Goal: Transaction & Acquisition: Purchase product/service

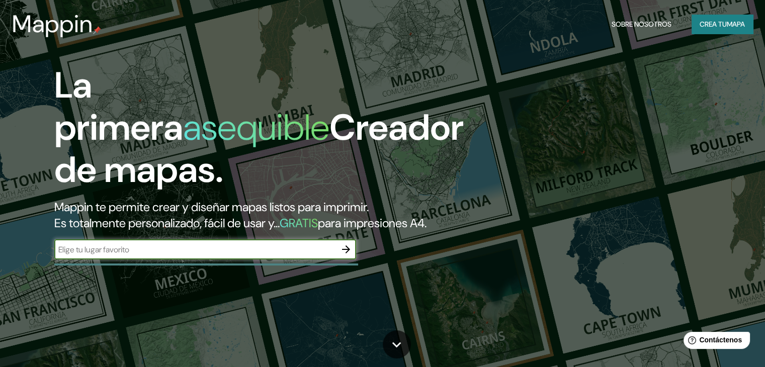
click at [716, 22] on font "Crea tu" at bounding box center [713, 24] width 27 height 9
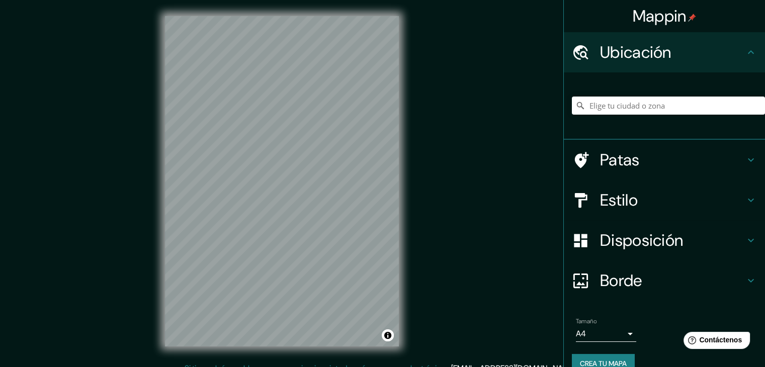
click at [515, 123] on div "Mappin Ubicación Patas Estilo Disposición Borde Elige un borde. Consejo : puede…" at bounding box center [382, 189] width 765 height 379
click at [616, 167] on font "Patas" at bounding box center [620, 159] width 40 height 21
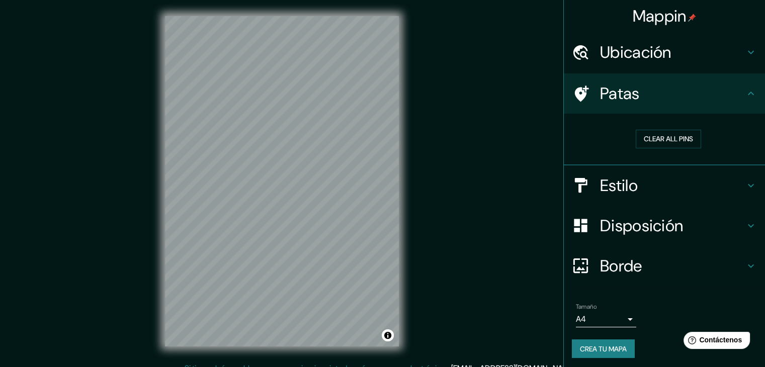
click at [630, 183] on font "Estilo" at bounding box center [619, 185] width 38 height 21
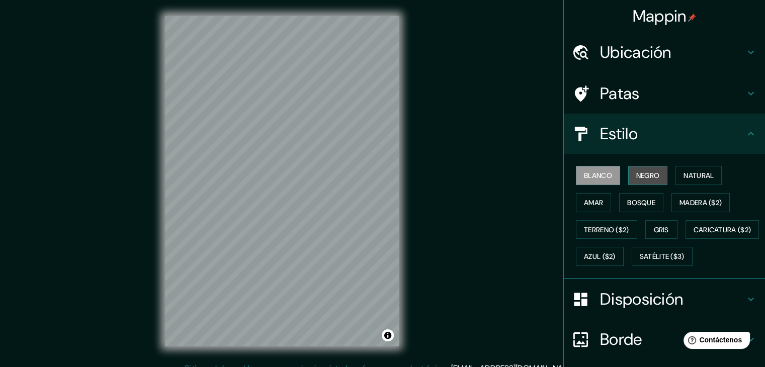
click at [641, 177] on font "Negro" at bounding box center [648, 175] width 24 height 9
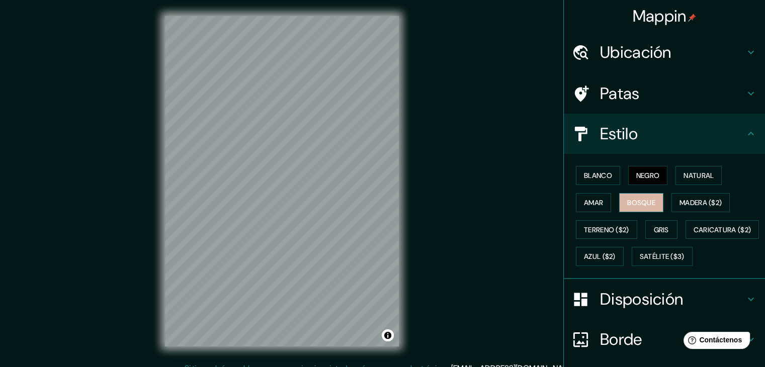
click at [638, 203] on font "Bosque" at bounding box center [641, 202] width 28 height 9
click at [607, 230] on font "Terreno ($2)" at bounding box center [606, 229] width 45 height 9
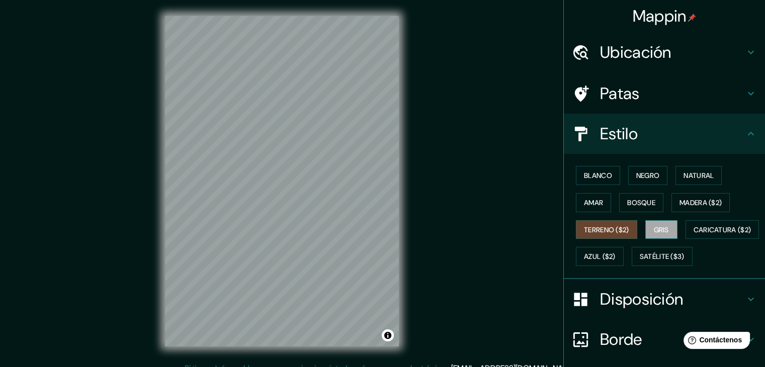
click at [664, 227] on font "Gris" at bounding box center [661, 229] width 15 height 9
click at [692, 204] on font "Madera ($2)" at bounding box center [701, 202] width 42 height 9
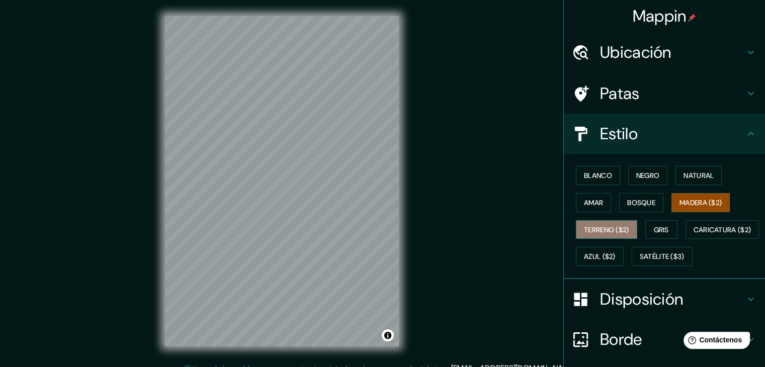
click at [612, 231] on font "Terreno ($2)" at bounding box center [606, 229] width 45 height 9
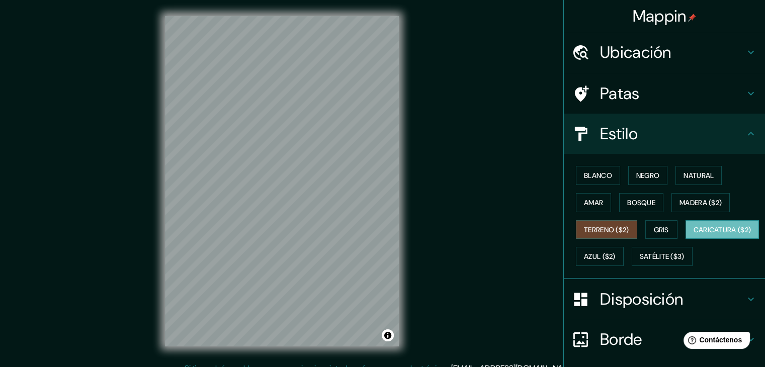
click at [694, 234] on font "Caricatura ($2)" at bounding box center [723, 229] width 58 height 9
drag, startPoint x: 684, startPoint y: 253, endPoint x: 679, endPoint y: 241, distance: 12.6
click at [616, 253] on font "Azul ($2)" at bounding box center [600, 257] width 32 height 9
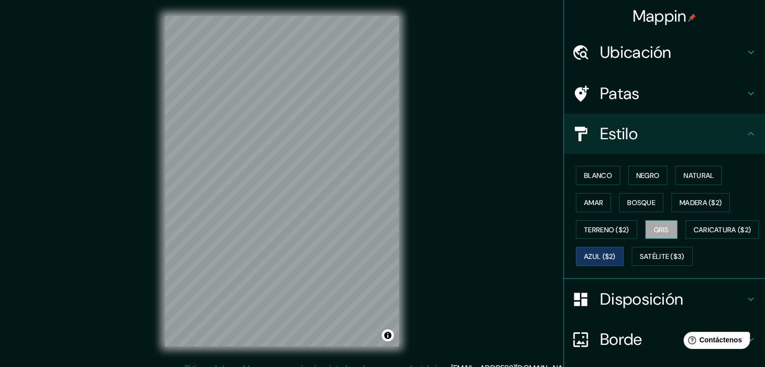
click at [662, 235] on button "Gris" at bounding box center [661, 229] width 32 height 19
click at [640, 263] on font "Satélite ($3)" at bounding box center [662, 256] width 45 height 13
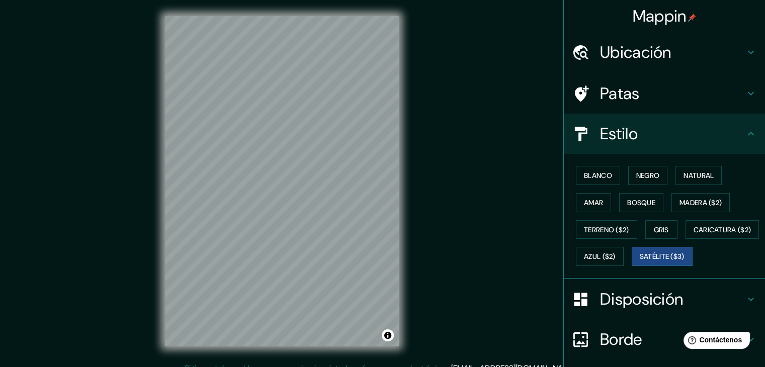
scroll to position [4, 0]
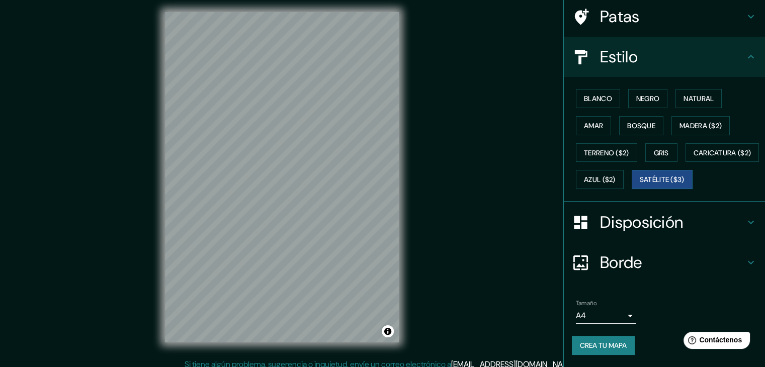
click at [636, 230] on font "Disposición" at bounding box center [641, 222] width 83 height 21
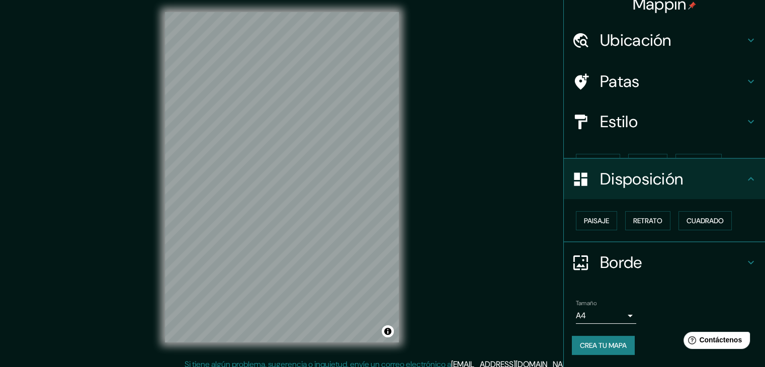
scroll to position [0, 0]
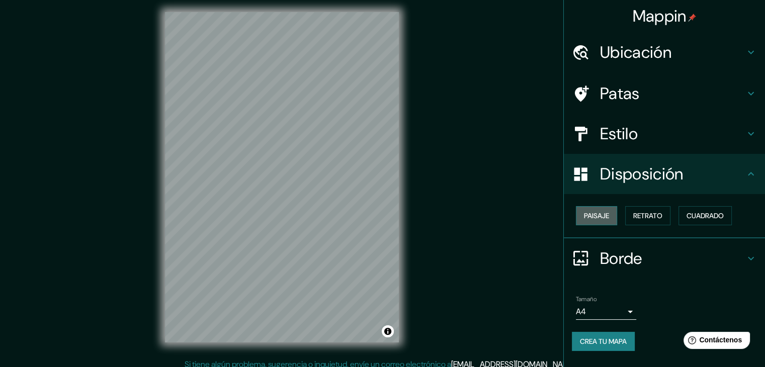
click at [598, 221] on font "Paisaje" at bounding box center [596, 215] width 25 height 13
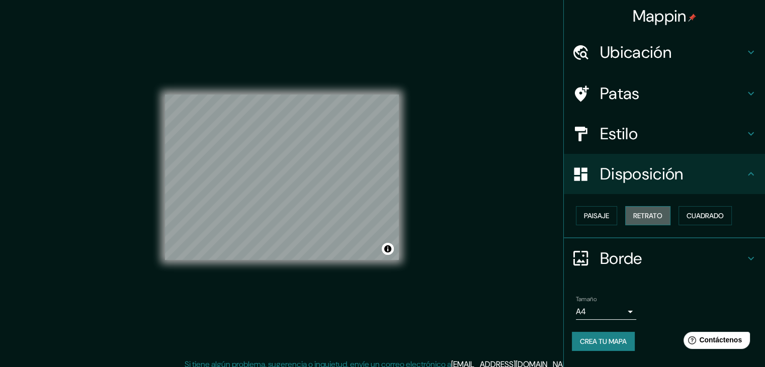
click at [641, 220] on font "Retrato" at bounding box center [647, 215] width 29 height 13
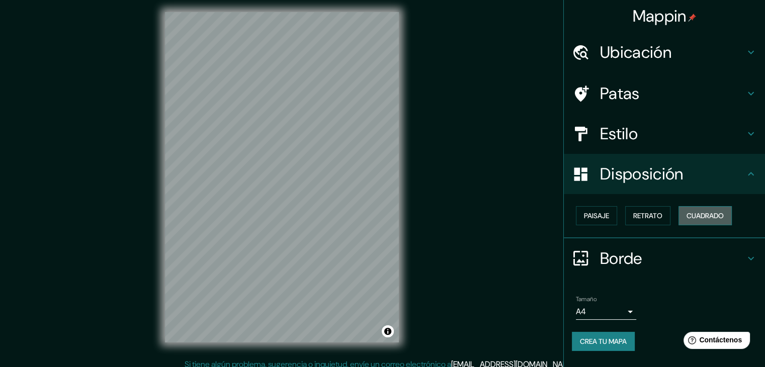
click at [698, 217] on font "Cuadrado" at bounding box center [705, 215] width 37 height 9
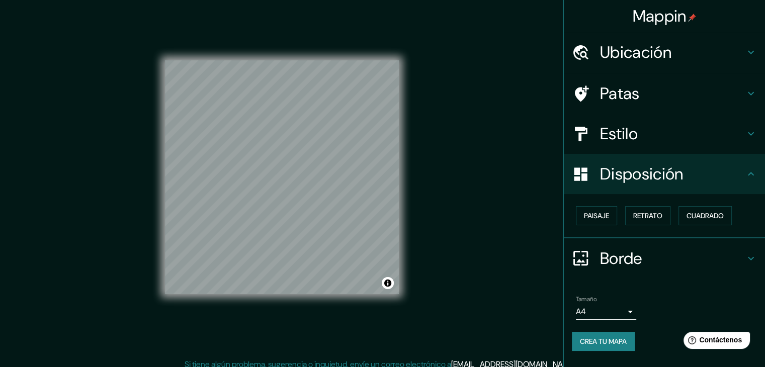
click at [614, 262] on font "Borde" at bounding box center [621, 258] width 42 height 21
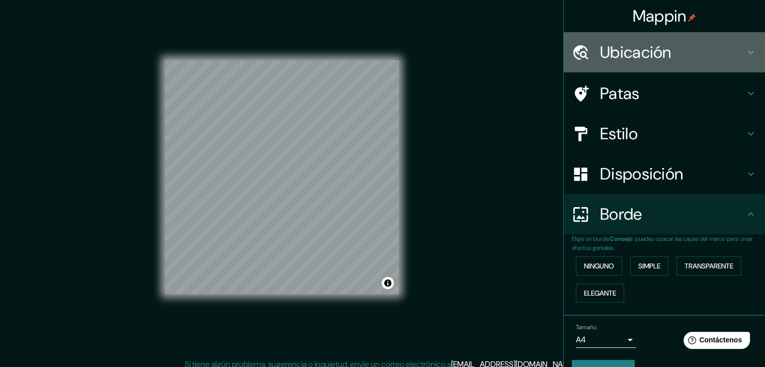
click at [626, 58] on font "Ubicación" at bounding box center [635, 52] width 71 height 21
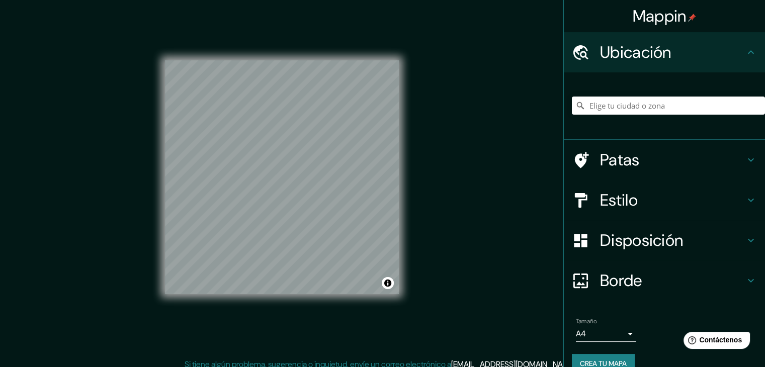
click at [639, 170] on div "Patas" at bounding box center [664, 160] width 201 height 40
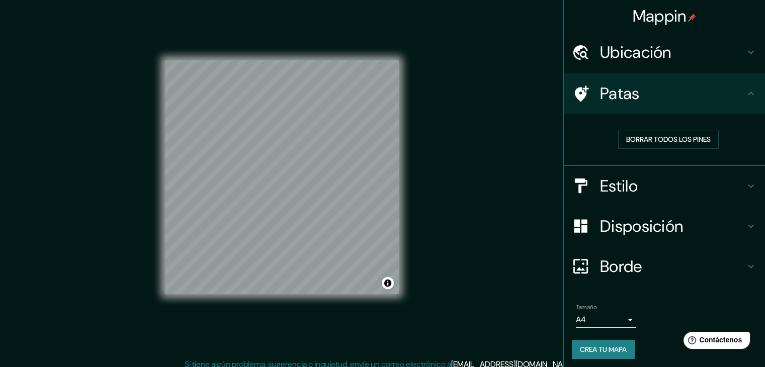
click at [629, 195] on font "Estilo" at bounding box center [619, 186] width 38 height 21
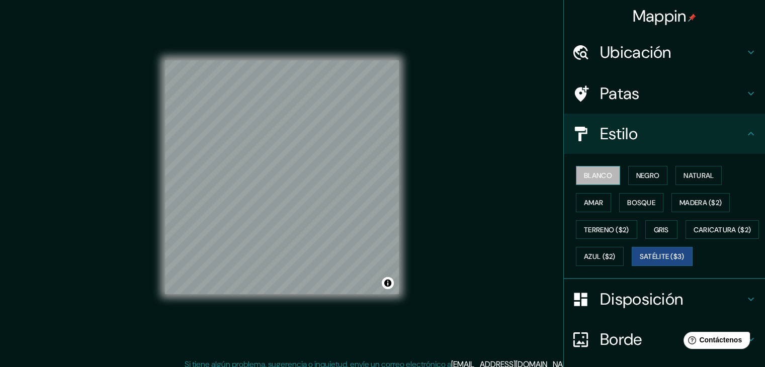
click at [597, 170] on font "Blanco" at bounding box center [598, 175] width 28 height 13
click at [628, 169] on button "Negro" at bounding box center [648, 175] width 40 height 19
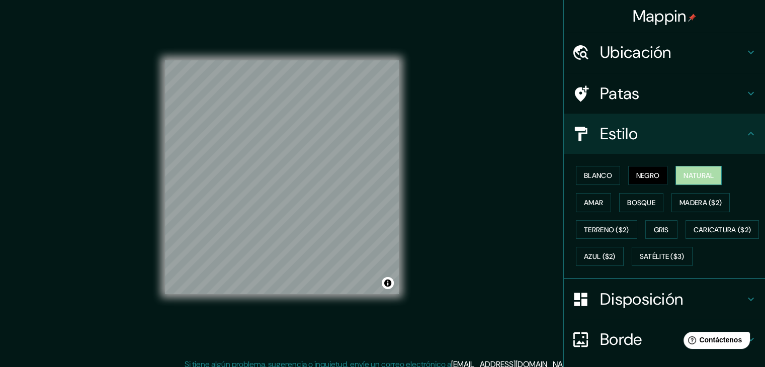
click at [690, 174] on font "Natural" at bounding box center [699, 175] width 30 height 9
click at [636, 200] on font "Bosque" at bounding box center [641, 202] width 28 height 9
